Goal: Contribute content: Contribute content

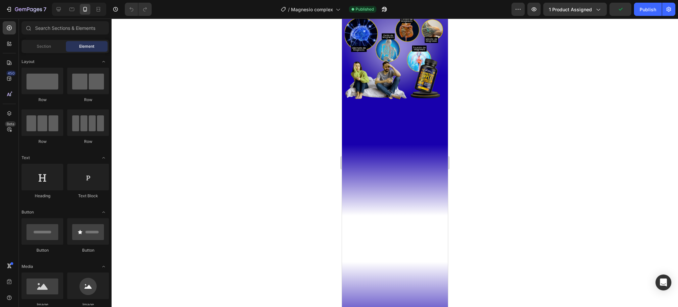
scroll to position [662, 0]
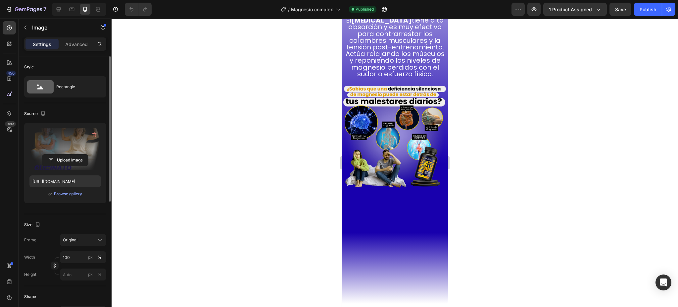
click at [67, 149] on label at bounding box center [65, 149] width 72 height 42
click at [67, 154] on input "file" at bounding box center [65, 159] width 46 height 11
click at [645, 14] on button "Publish" at bounding box center [648, 9] width 28 height 13
click at [83, 144] on label at bounding box center [65, 149] width 72 height 42
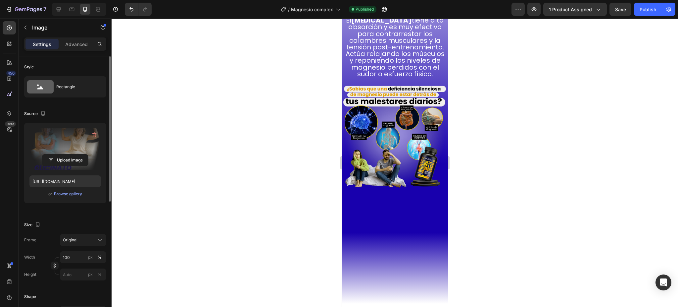
click at [83, 154] on input "file" at bounding box center [65, 159] width 46 height 11
click at [644, 7] on div "Publish" at bounding box center [648, 9] width 17 height 7
click at [38, 143] on label at bounding box center [65, 149] width 72 height 42
click at [42, 154] on input "file" at bounding box center [65, 159] width 46 height 11
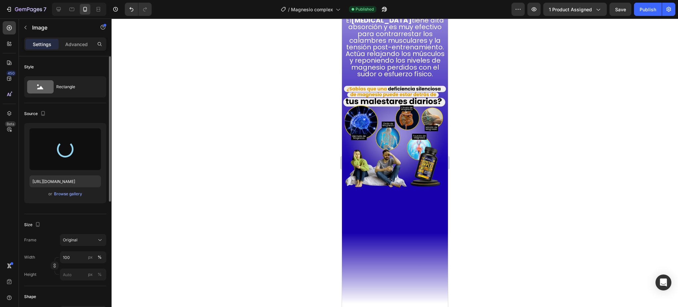
type input "[URL][DOMAIN_NAME]"
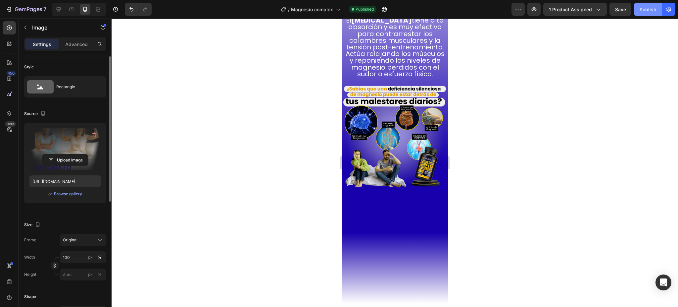
click at [644, 14] on button "Publish" at bounding box center [648, 9] width 28 height 13
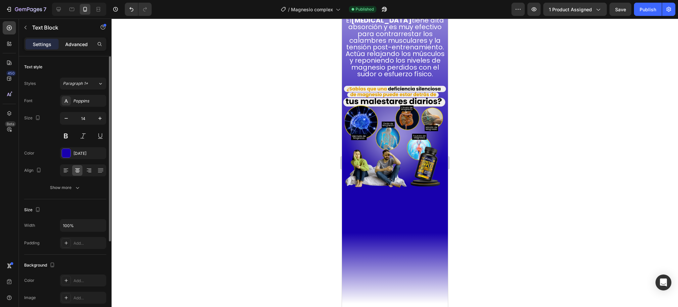
click at [70, 46] on p "Advanced" at bounding box center [76, 44] width 23 height 7
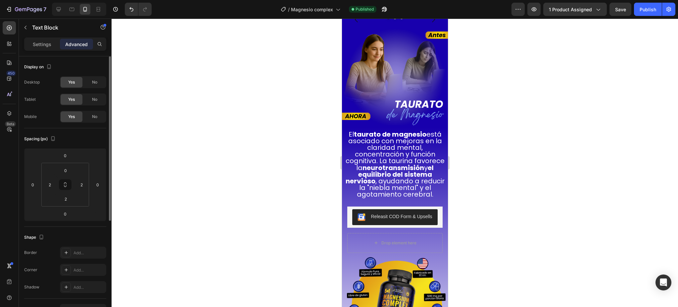
scroll to position [1104, 0]
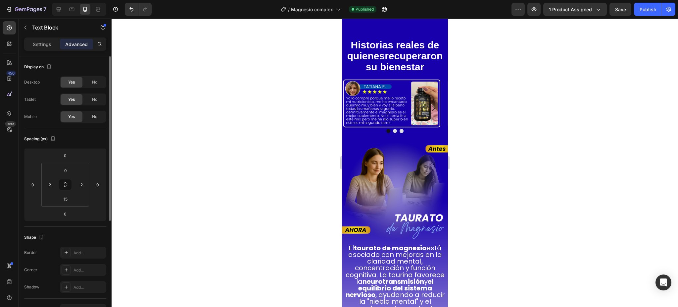
scroll to position [1457, 0]
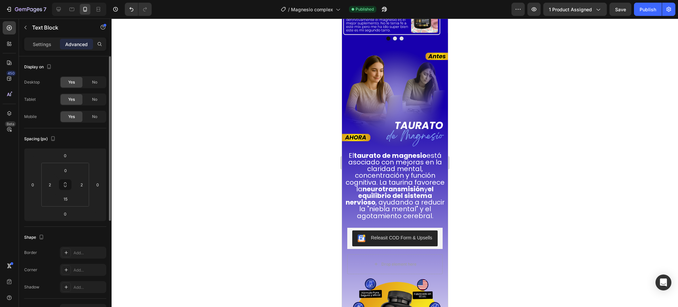
click at [397, 177] on span "El taurato de magnesio está asociado con mejoras en la claridad mental, concent…" at bounding box center [394, 186] width 99 height 70
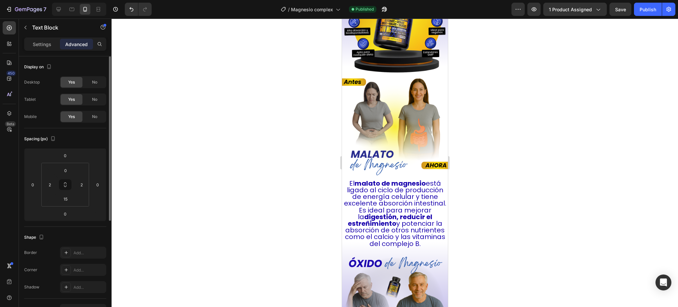
scroll to position [1854, 0]
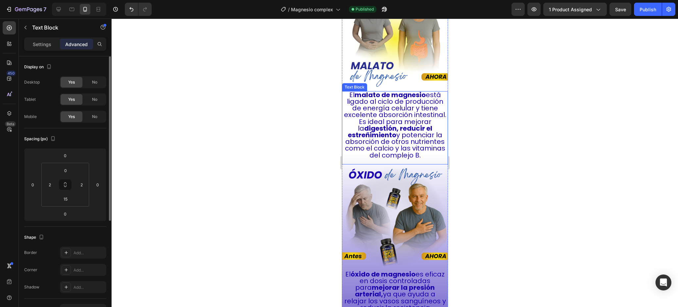
click at [396, 113] on span "El malato de magnesio está ligado al ciclo de producción de energía celular y t…" at bounding box center [395, 125] width 102 height 70
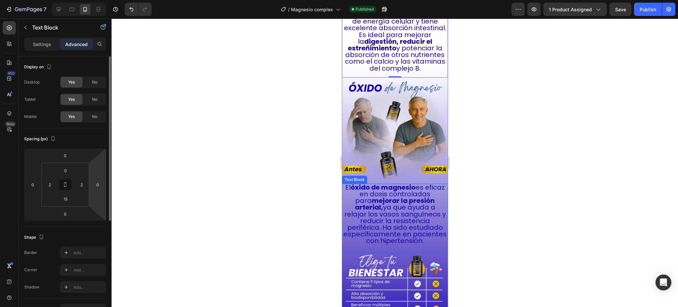
scroll to position [1942, 0]
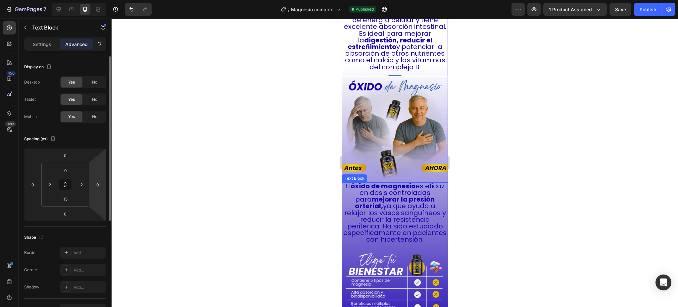
click at [383, 199] on span "El óxido de magnesio es eficaz en dosis controladas para mejorar la presión art…" at bounding box center [394, 212] width 103 height 63
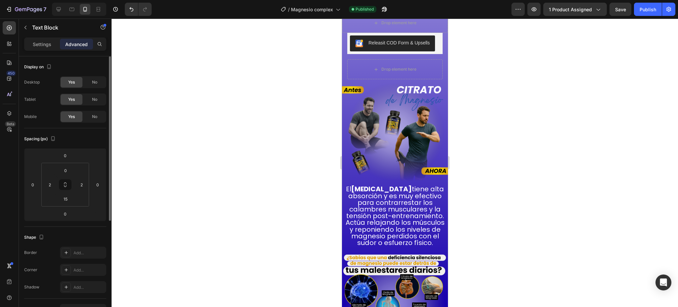
scroll to position [1060, 0]
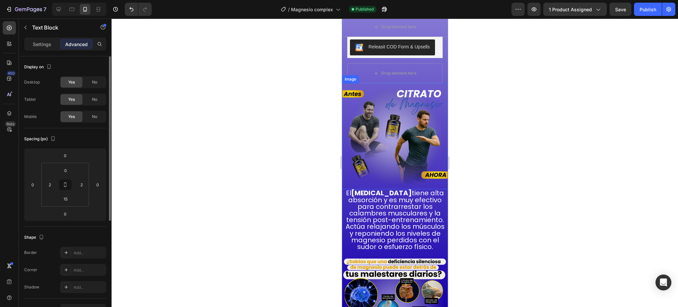
click at [379, 139] on img at bounding box center [395, 136] width 106 height 106
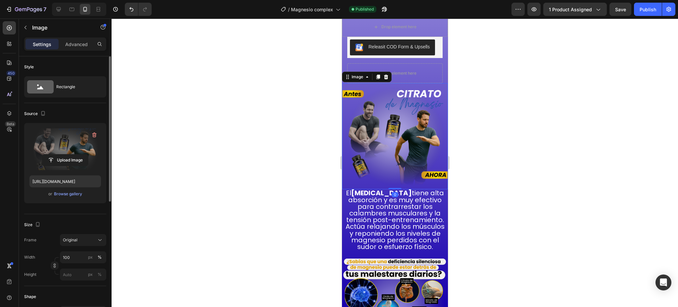
click at [59, 151] on label at bounding box center [65, 149] width 72 height 42
click at [59, 154] on input "file" at bounding box center [65, 159] width 46 height 11
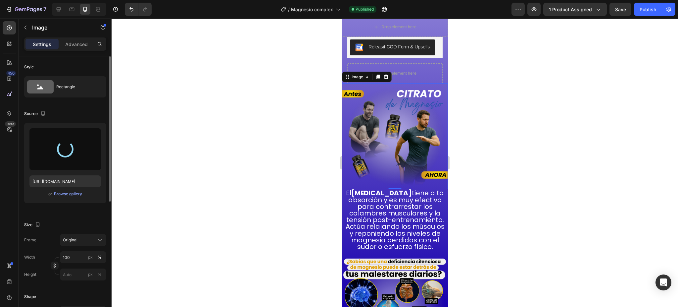
type input "[URL][DOMAIN_NAME]"
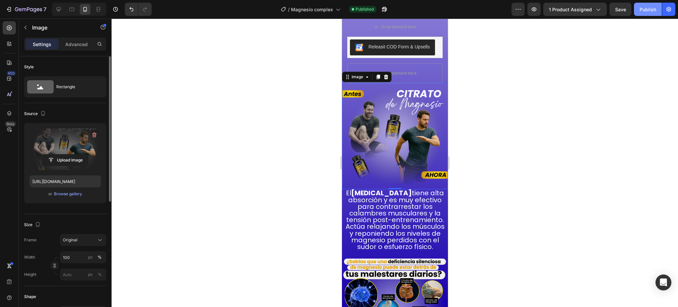
click at [645, 7] on div "Publish" at bounding box center [648, 9] width 17 height 7
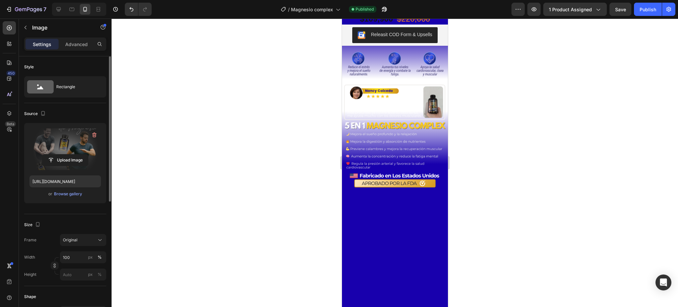
scroll to position [0, 0]
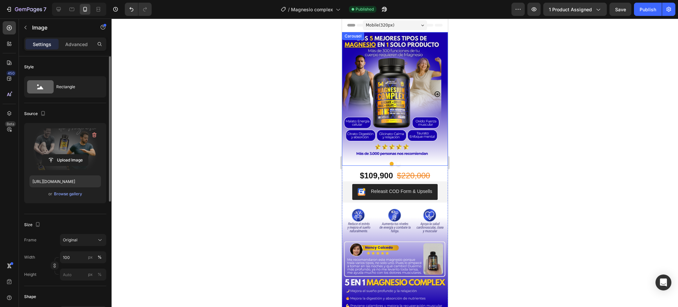
click at [434, 94] on icon "Carousel Next Arrow" at bounding box center [437, 94] width 7 height 7
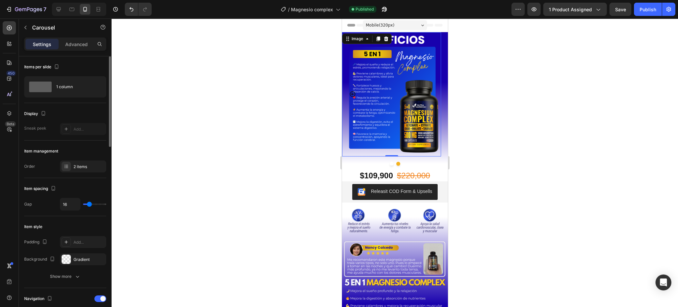
click at [432, 94] on img at bounding box center [391, 94] width 99 height 124
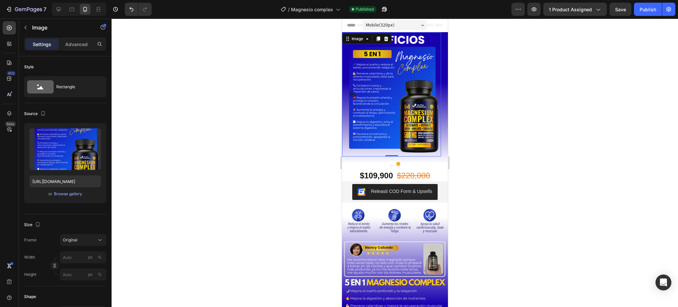
click at [351, 34] on div "Image" at bounding box center [367, 38] width 50 height 11
click at [357, 40] on div "Image" at bounding box center [357, 39] width 14 height 6
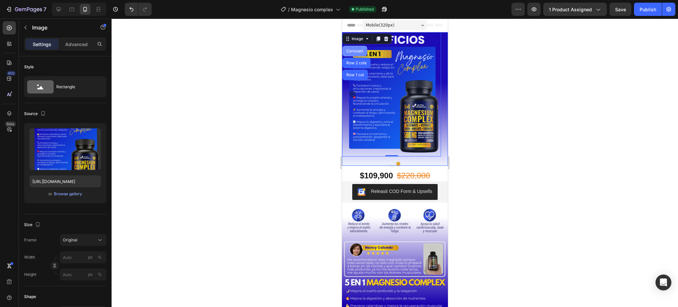
click at [350, 51] on div "Carousel" at bounding box center [355, 51] width 20 height 4
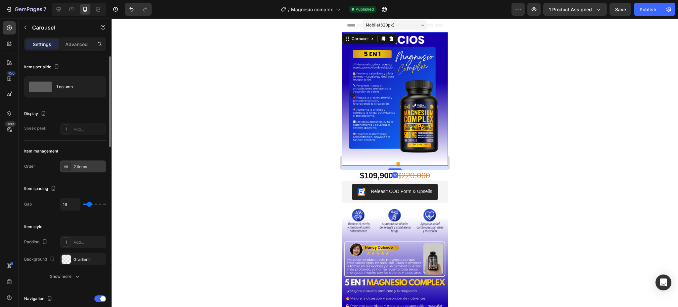
click at [86, 167] on div "2 items" at bounding box center [89, 167] width 31 height 6
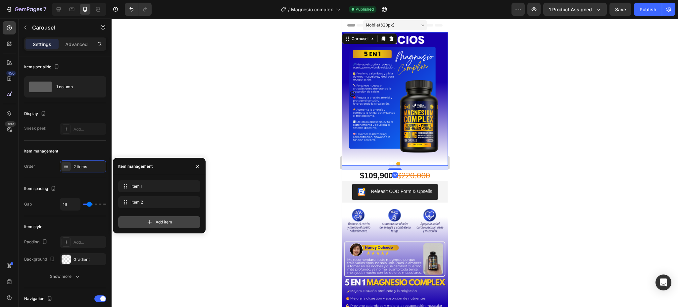
click at [156, 222] on span "Add item" at bounding box center [164, 222] width 17 height 6
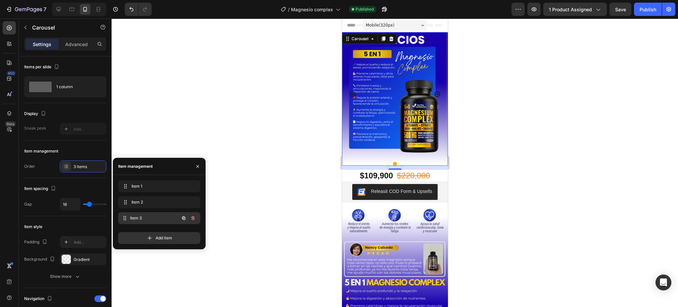
click at [141, 217] on span "Item 3" at bounding box center [154, 218] width 49 height 6
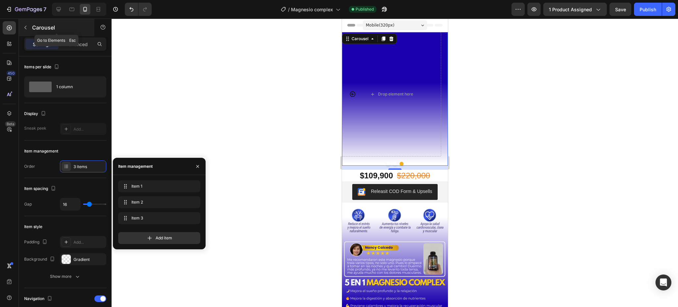
click at [25, 25] on icon "button" at bounding box center [25, 27] width 5 height 5
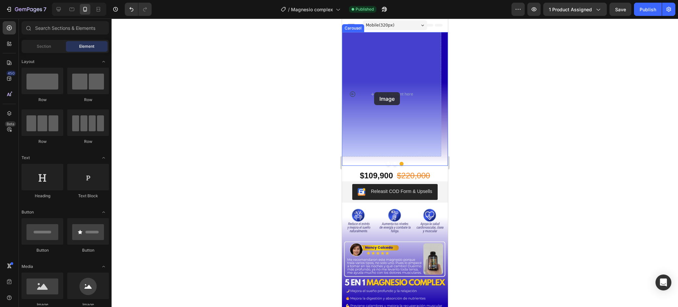
drag, startPoint x: 381, startPoint y: 301, endPoint x: 374, endPoint y: 92, distance: 208.8
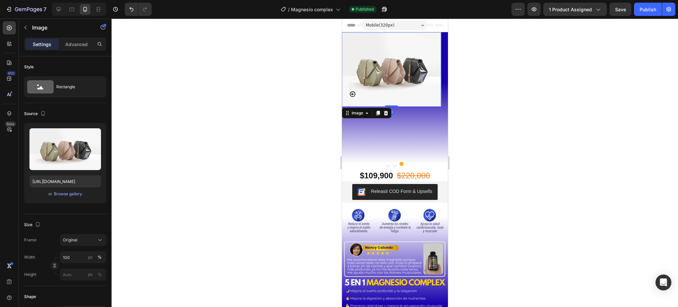
click at [381, 81] on img at bounding box center [391, 69] width 99 height 75
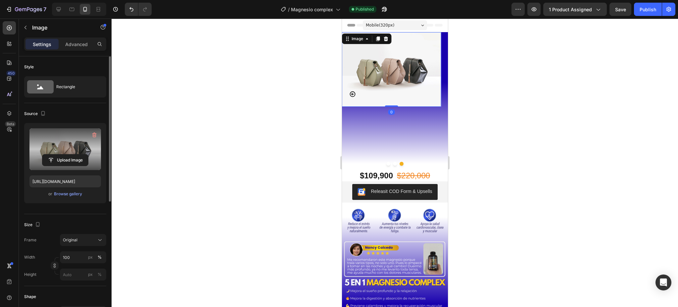
click at [70, 141] on label at bounding box center [65, 149] width 72 height 42
click at [70, 154] on input "file" at bounding box center [65, 159] width 46 height 11
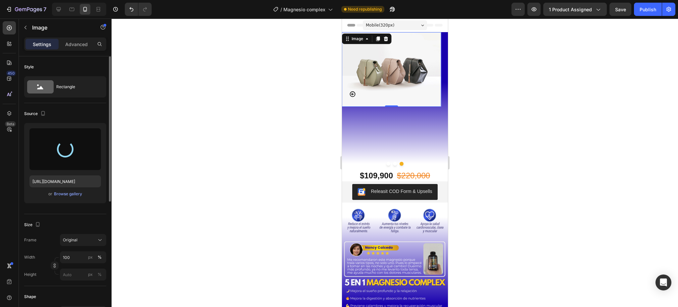
type input "[URL][DOMAIN_NAME]"
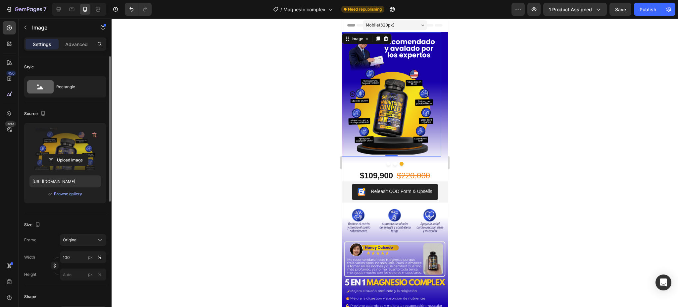
click at [577, 114] on div at bounding box center [395, 163] width 567 height 288
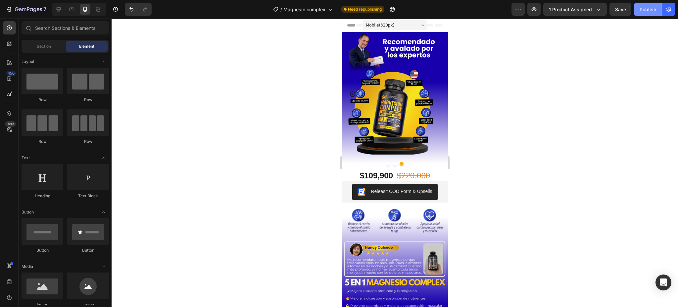
click at [643, 9] on div "Publish" at bounding box center [648, 9] width 17 height 7
